Goal: Task Accomplishment & Management: Use online tool/utility

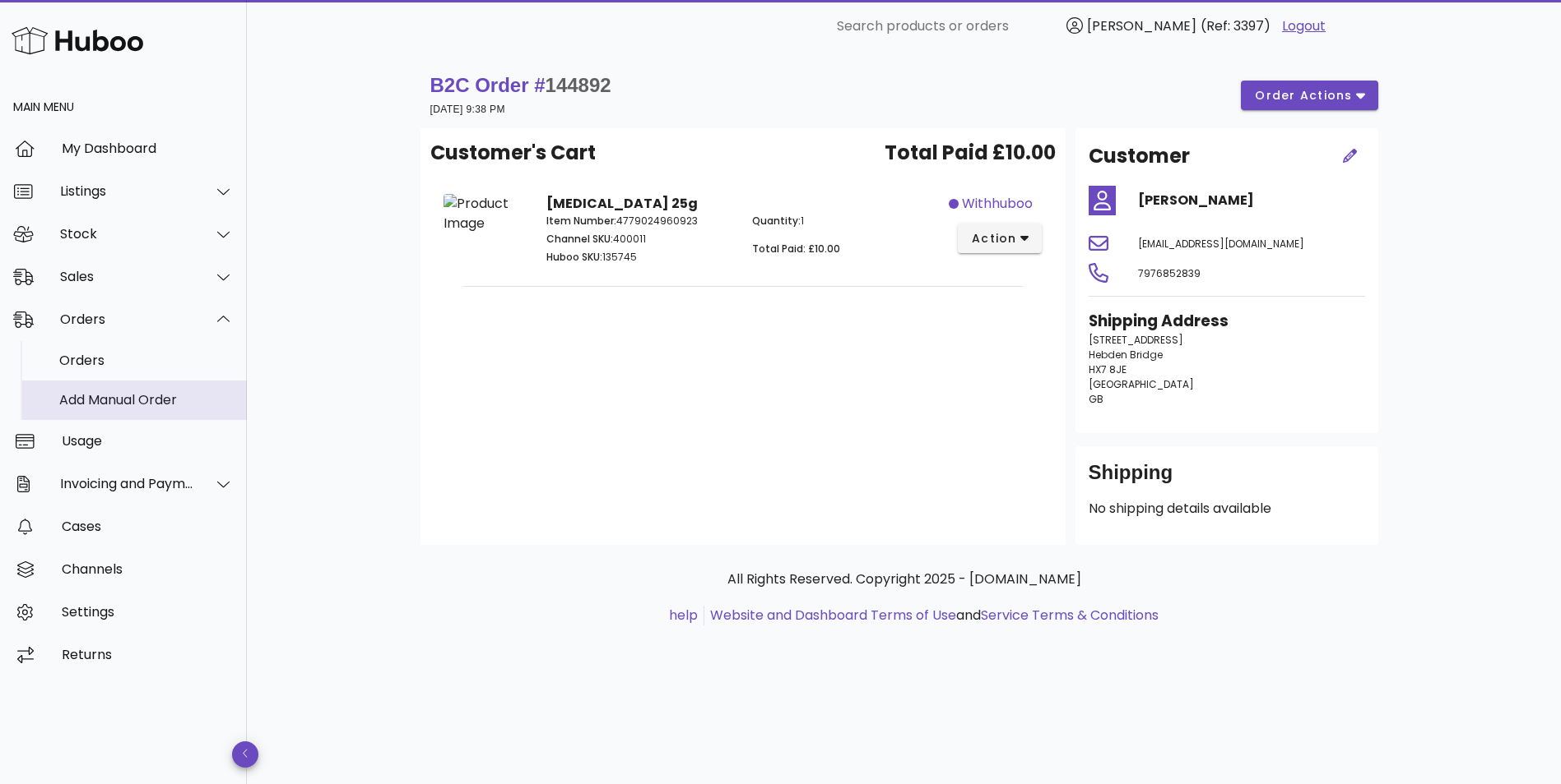
click at [124, 400] on div "Add Manual Order" at bounding box center [146, 400] width 174 height 15
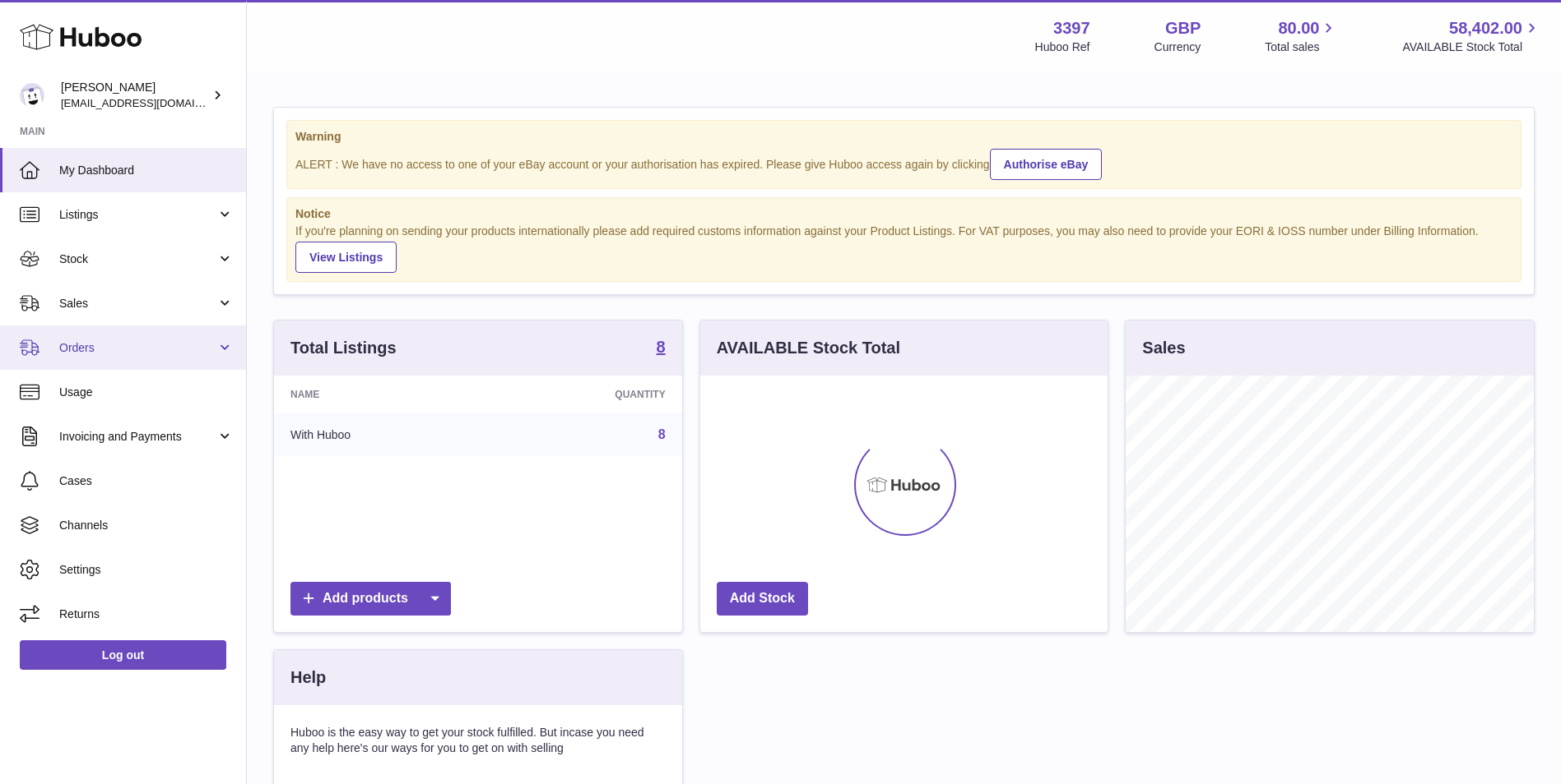
scroll to position [257, 407]
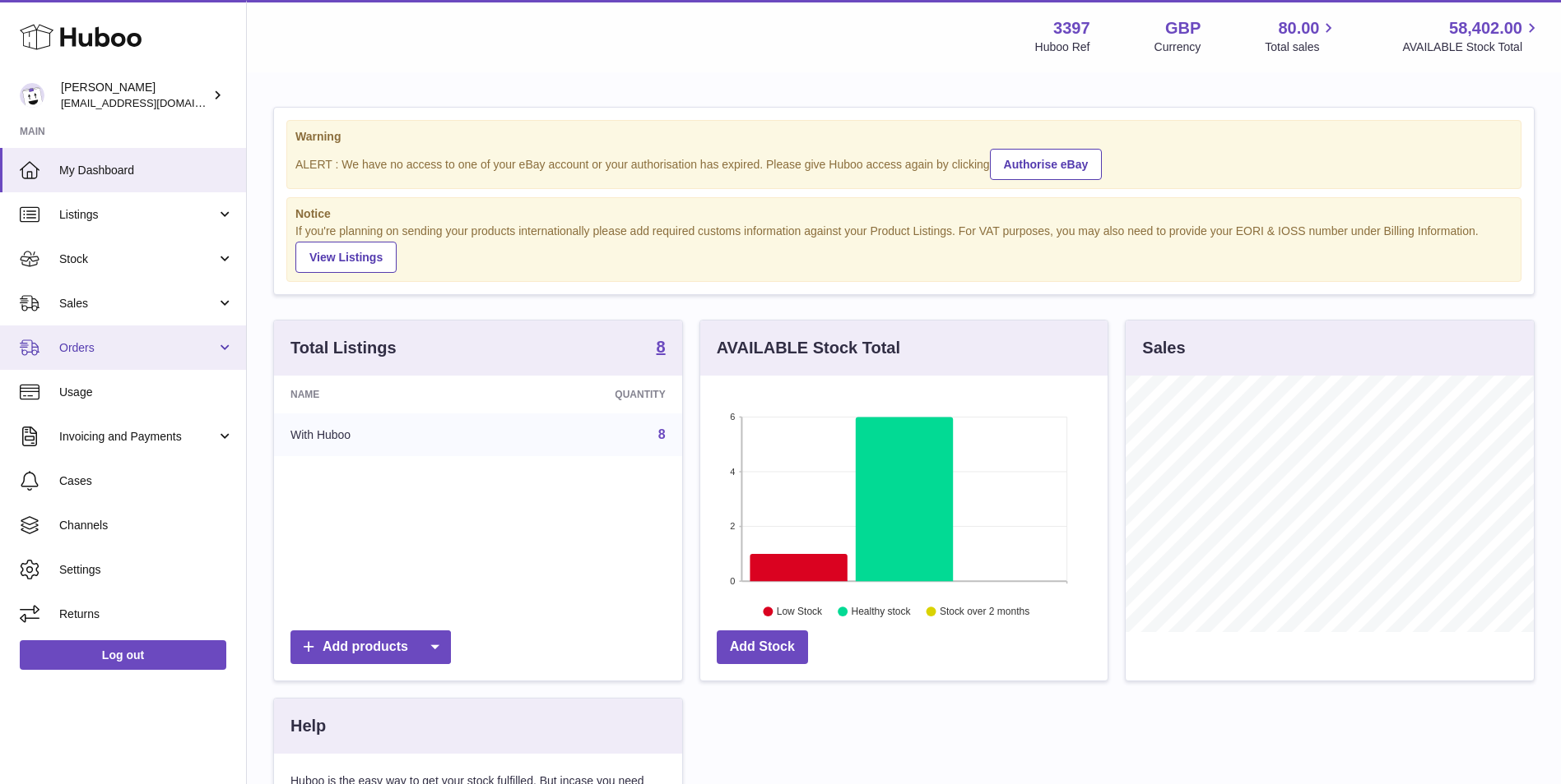
click at [78, 337] on link "Orders" at bounding box center [123, 348] width 246 height 44
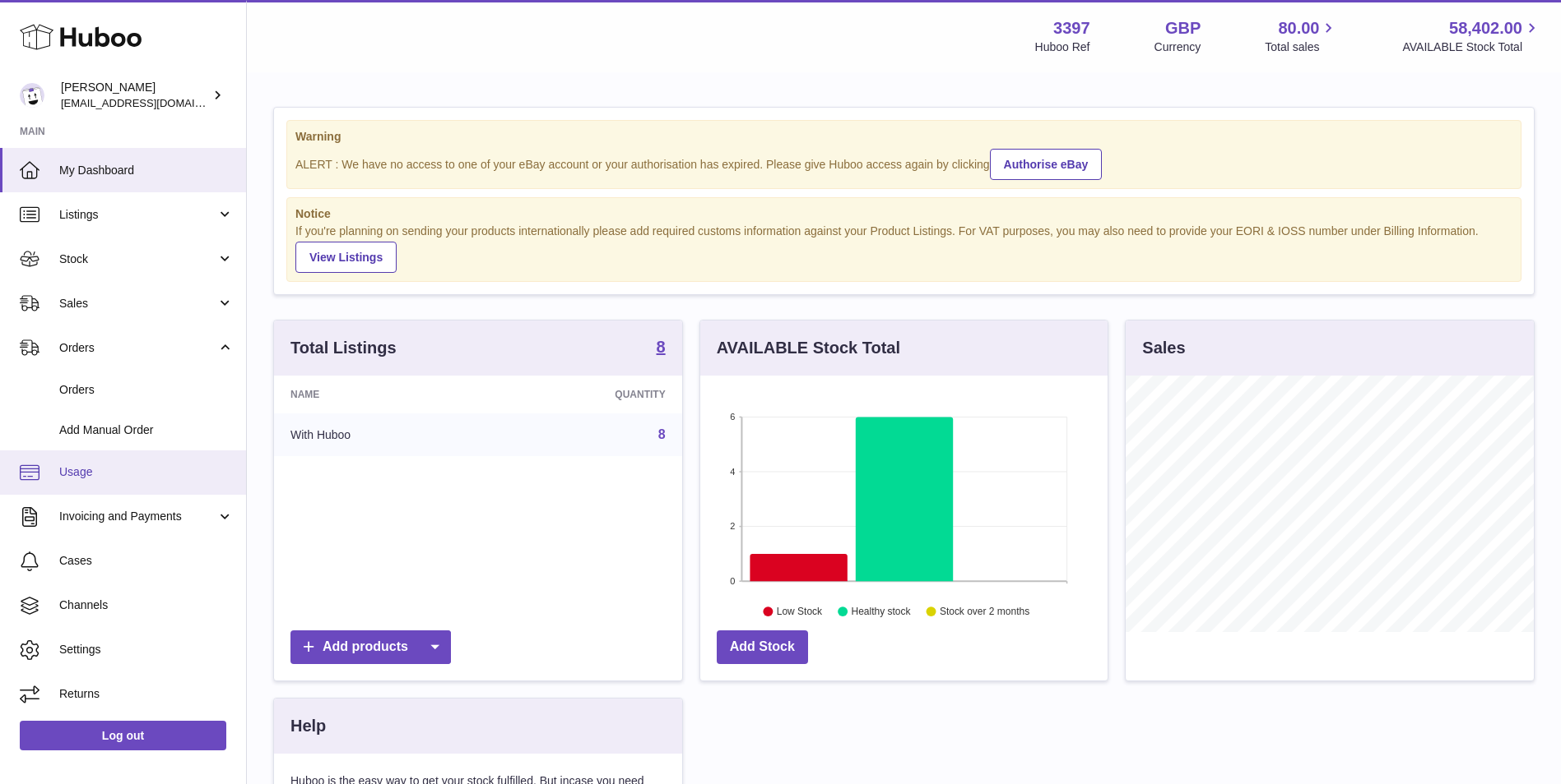
drag, startPoint x: 88, startPoint y: 429, endPoint x: 184, endPoint y: 457, distance: 100.0
click at [88, 429] on span "Add Manual Order" at bounding box center [146, 430] width 174 height 15
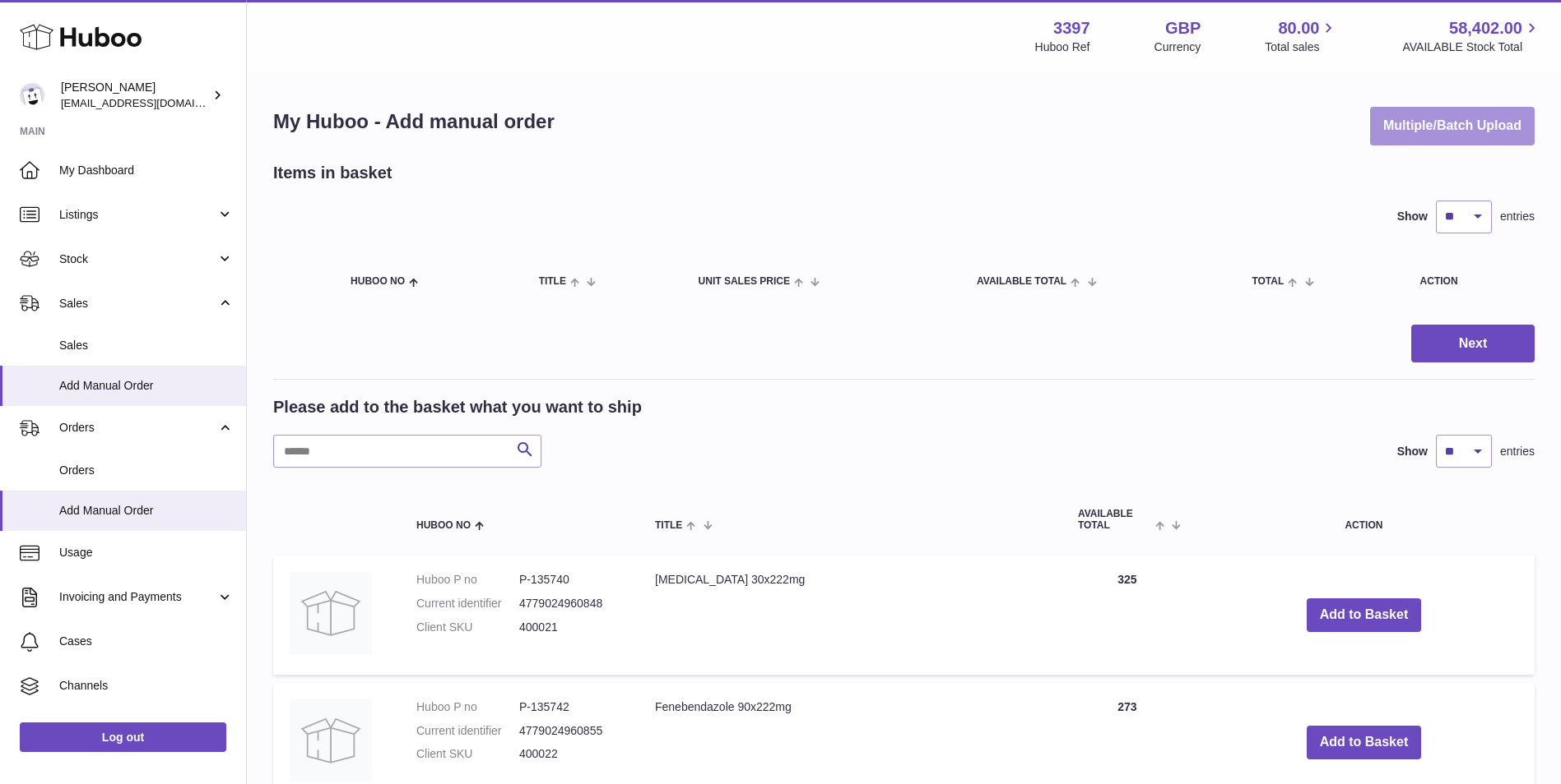
click at [1435, 119] on button "Multiple/Batch Upload" at bounding box center [1451, 126] width 165 height 38
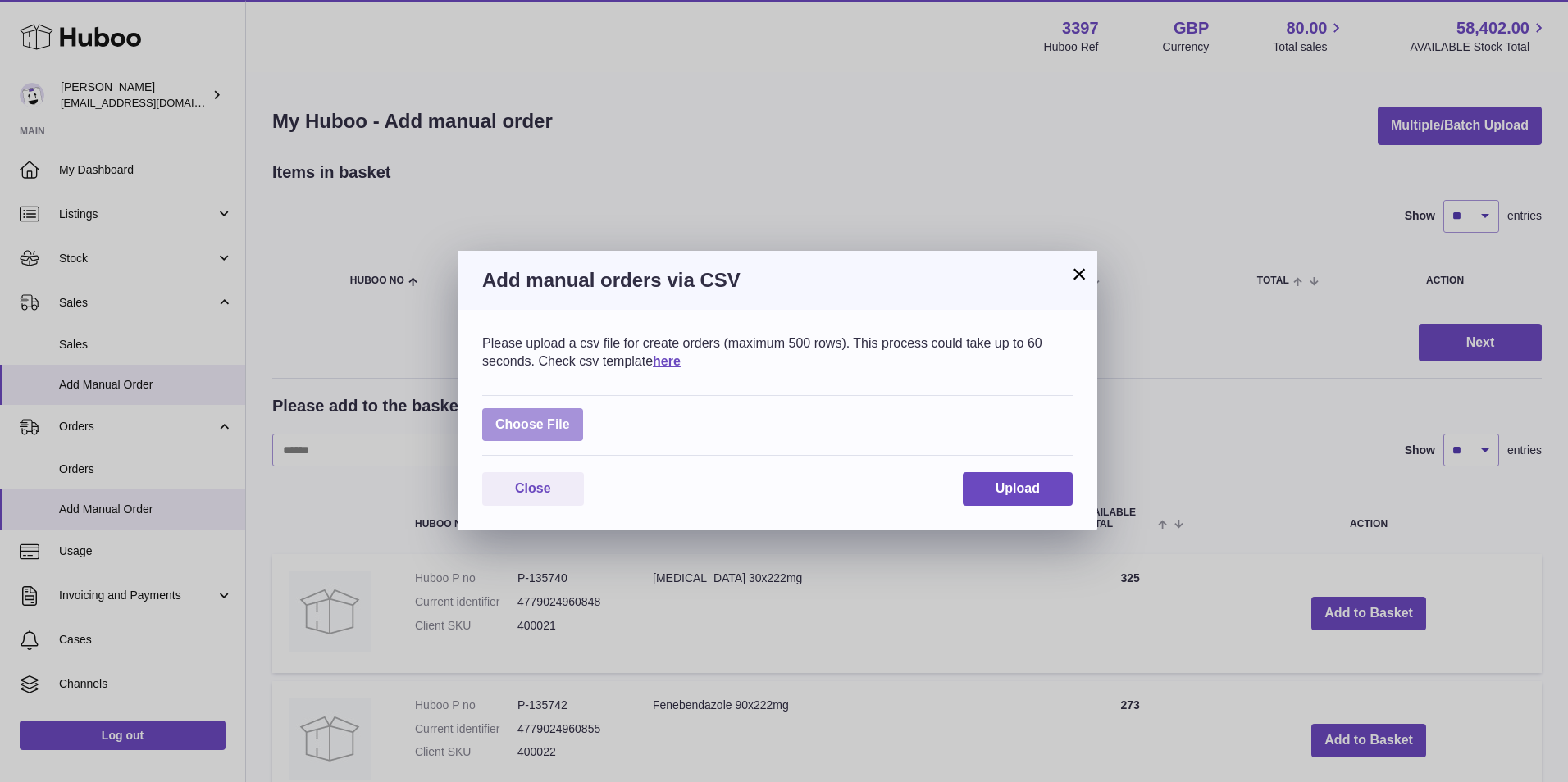
click at [522, 417] on label at bounding box center [533, 425] width 101 height 34
click at [570, 417] on input "file" at bounding box center [570, 416] width 1 height 1
type input "**********"
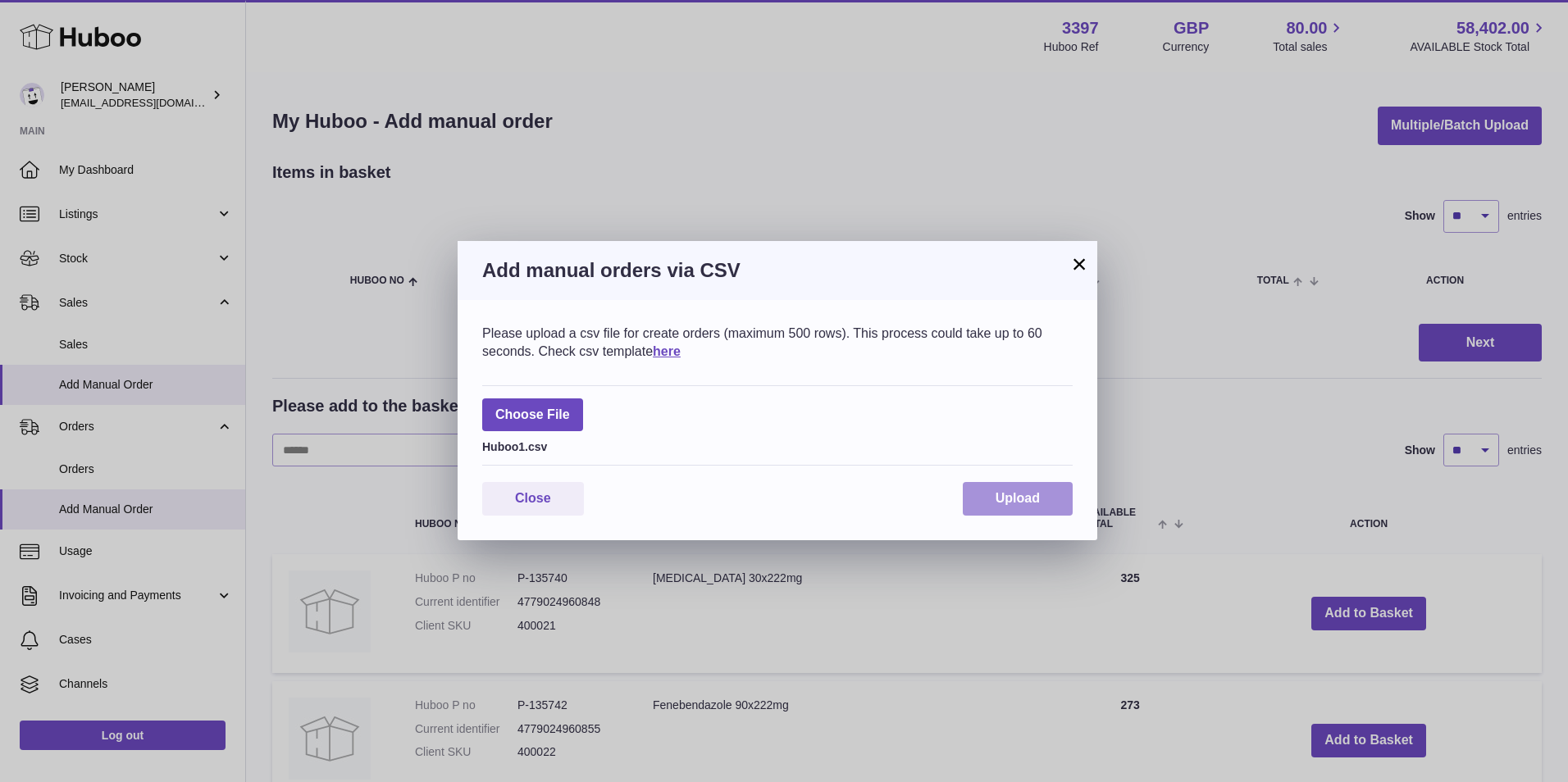
click at [987, 507] on button "Upload" at bounding box center [1018, 499] width 110 height 34
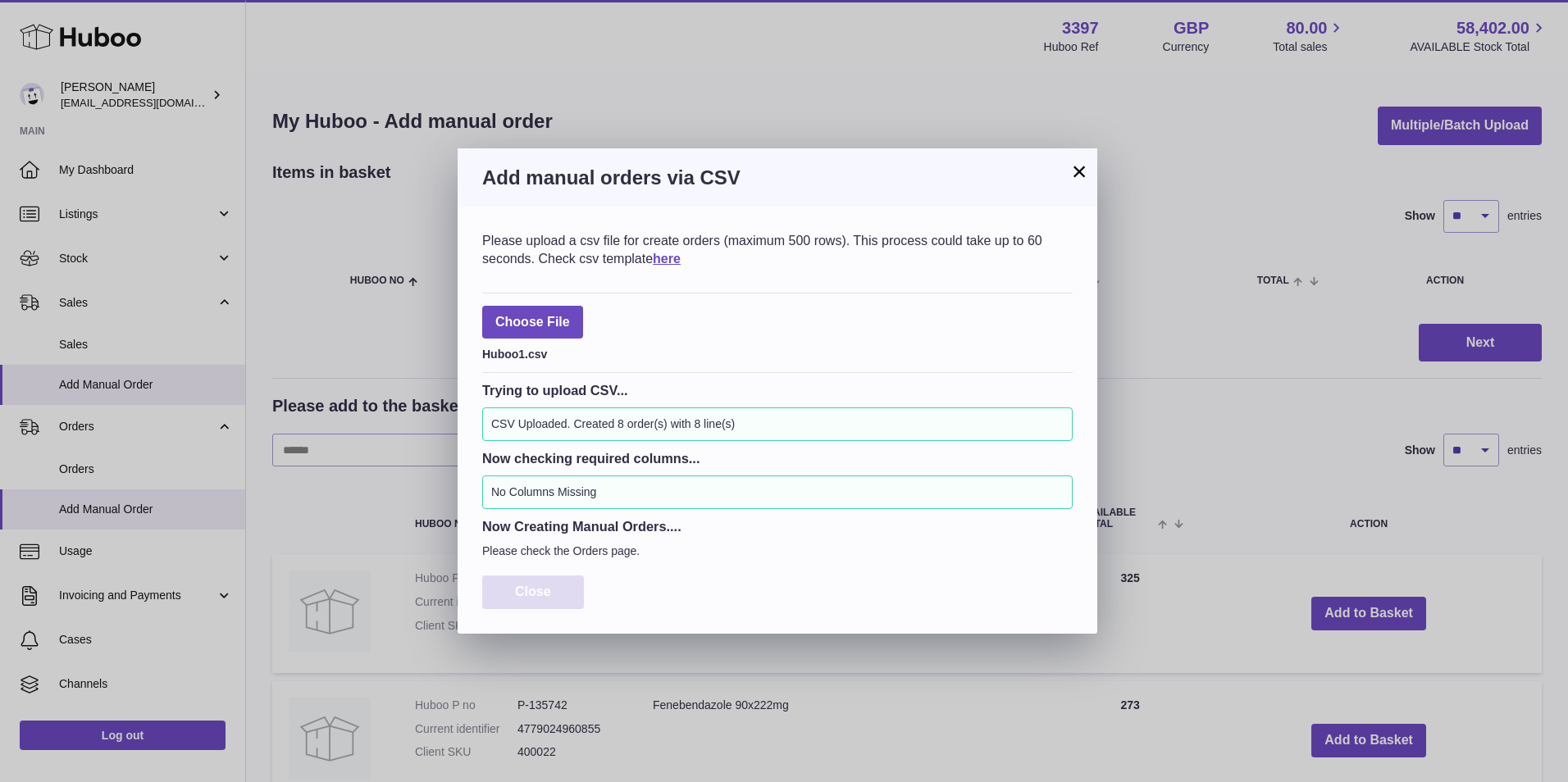
click at [520, 584] on span "Close" at bounding box center [534, 591] width 36 height 14
